Goal: Task Accomplishment & Management: Manage account settings

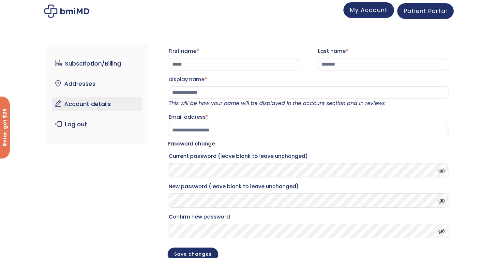
click at [361, 7] on span "My Account" at bounding box center [369, 10] width 38 height 8
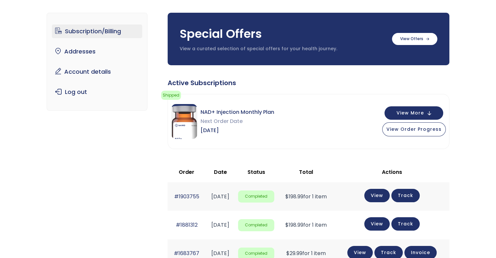
scroll to position [49, 0]
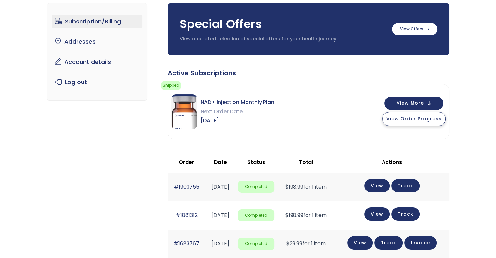
click at [421, 117] on span "View Order Progress" at bounding box center [414, 119] width 55 height 7
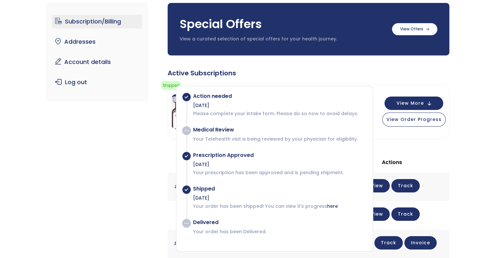
click at [472, 133] on div "Subscription/Billing bmiRewards Addresses Account details Submit a Review Log o…" at bounding box center [248, 193] width 496 height 406
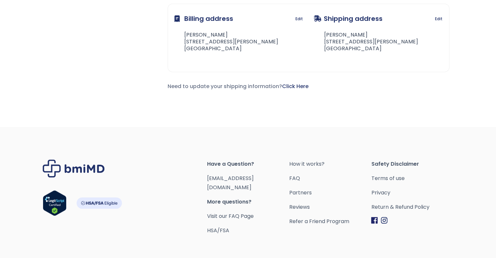
scroll to position [333, 0]
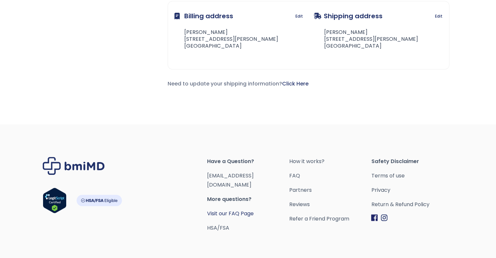
click at [243, 210] on link "Visit our FAQ Page" at bounding box center [230, 214] width 47 height 8
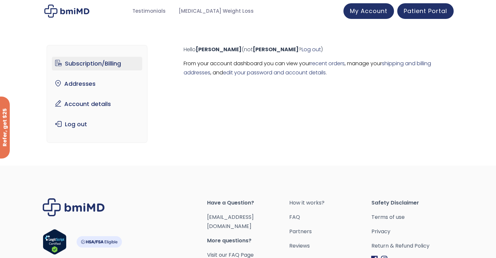
click at [125, 65] on link "Subscription/Billing" at bounding box center [97, 64] width 90 height 14
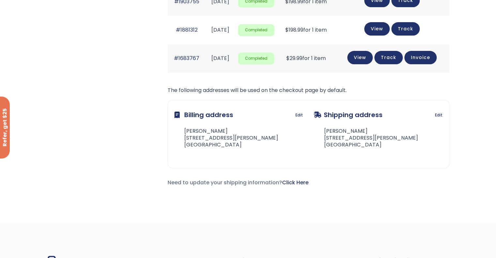
scroll to position [354, 0]
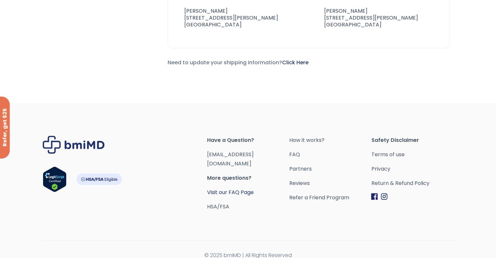
click at [214, 189] on link "Visit our FAQ Page" at bounding box center [230, 193] width 47 height 8
